Goal: Book appointment/travel/reservation

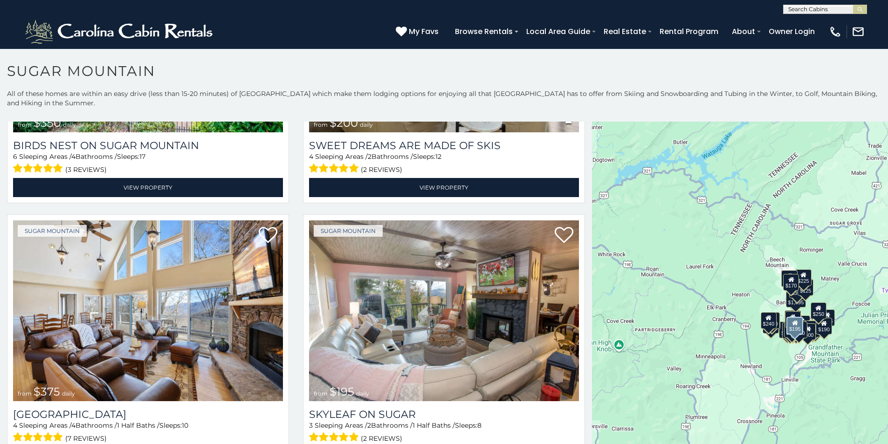
scroll to position [466, 0]
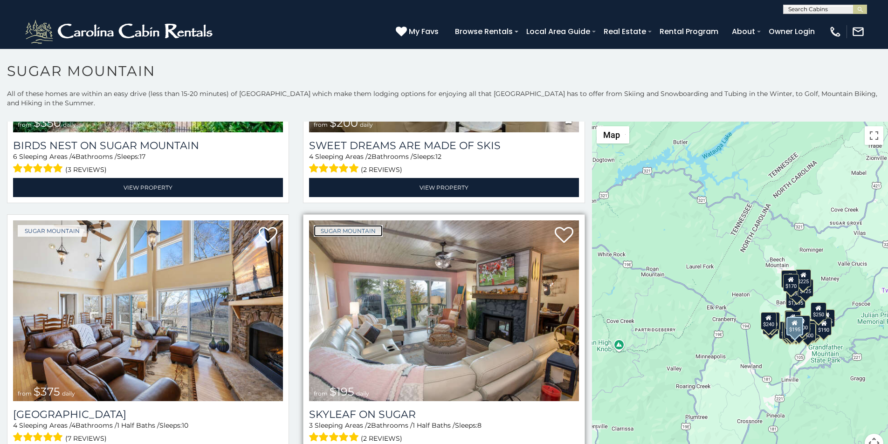
click at [332, 225] on link "Sugar Mountain" at bounding box center [348, 231] width 69 height 12
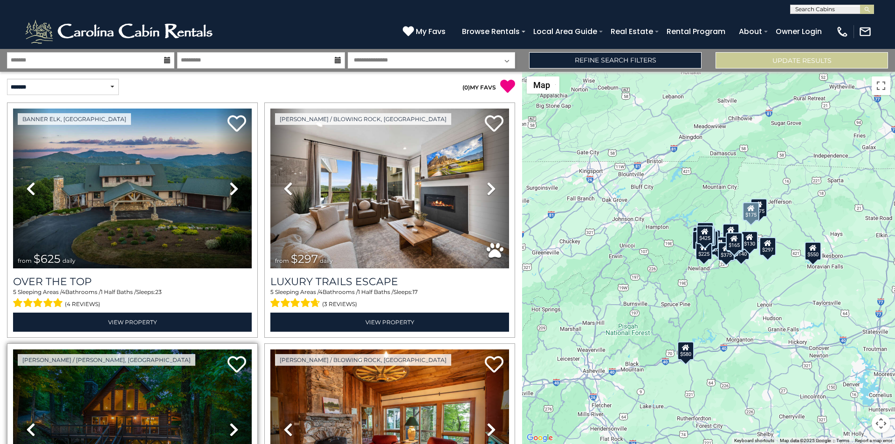
click at [227, 435] on link "Next" at bounding box center [234, 429] width 36 height 160
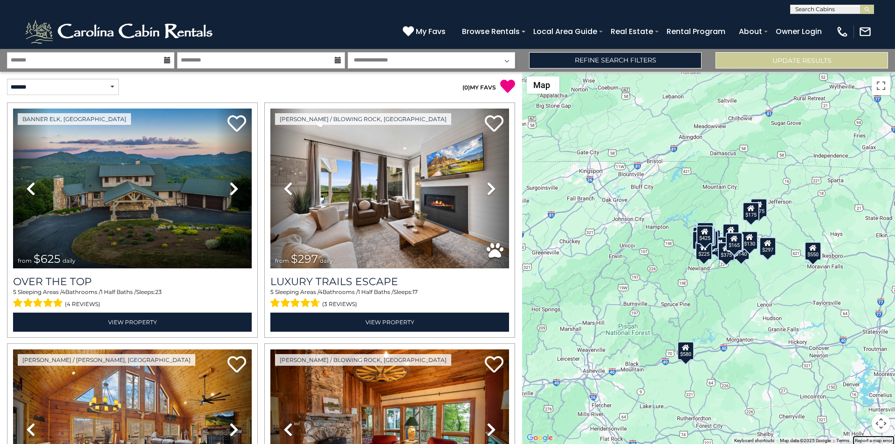
click at [866, 440] on link "Report a map error" at bounding box center [873, 440] width 37 height 5
